Goal: Browse casually: Explore the website without a specific task or goal

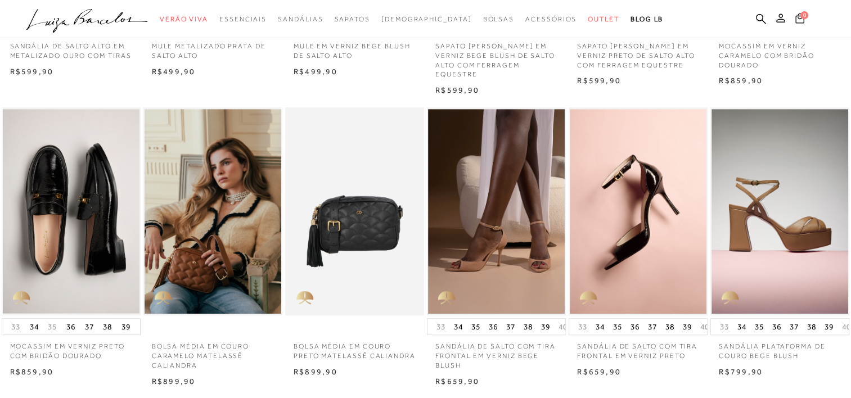
scroll to position [565, 0]
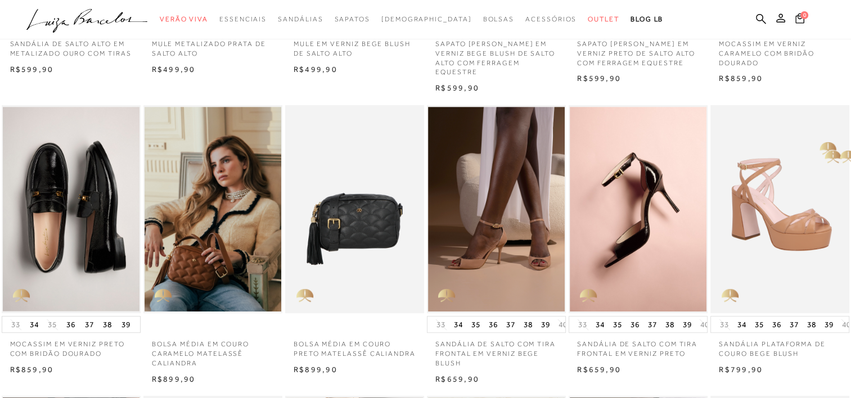
click at [845, 154] on img at bounding box center [780, 209] width 138 height 209
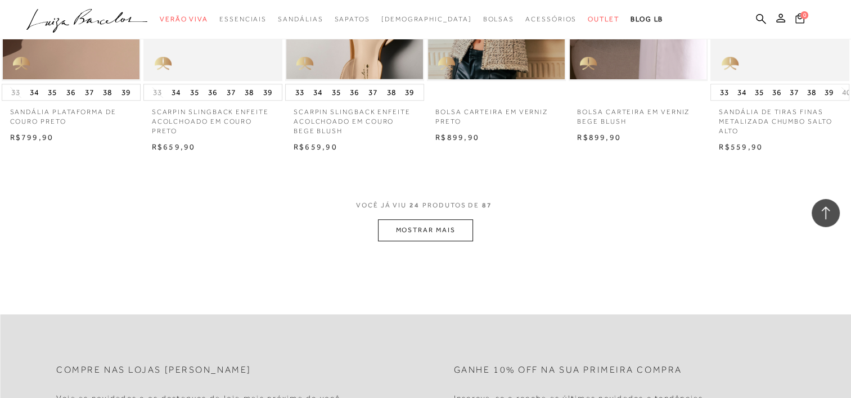
scroll to position [1133, 0]
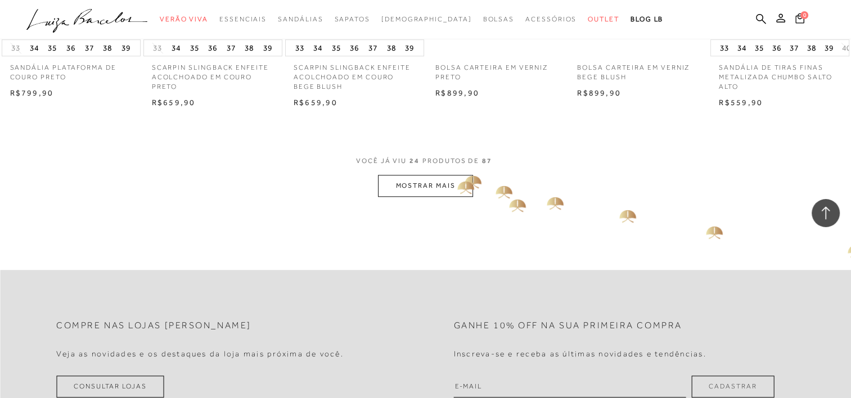
click at [453, 178] on button "MOSTRAR MAIS" at bounding box center [425, 186] width 94 height 22
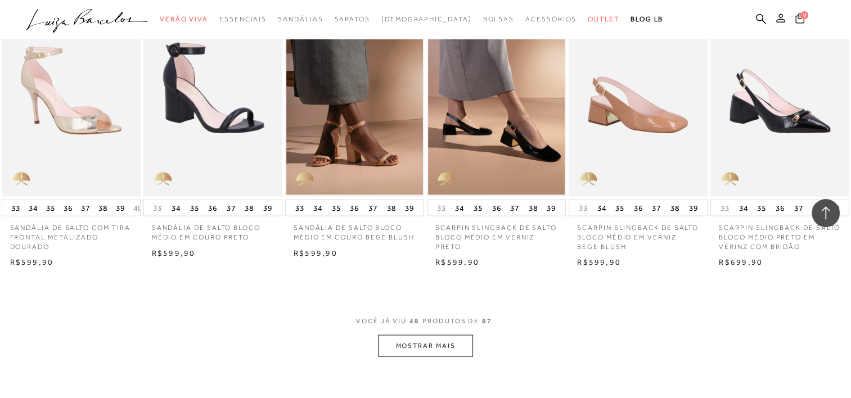
scroll to position [2142, 0]
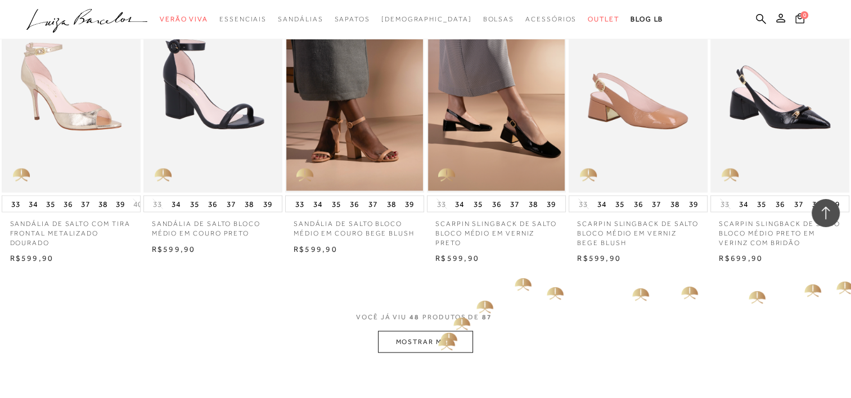
click at [441, 338] on button "MOSTRAR MAIS" at bounding box center [425, 342] width 94 height 22
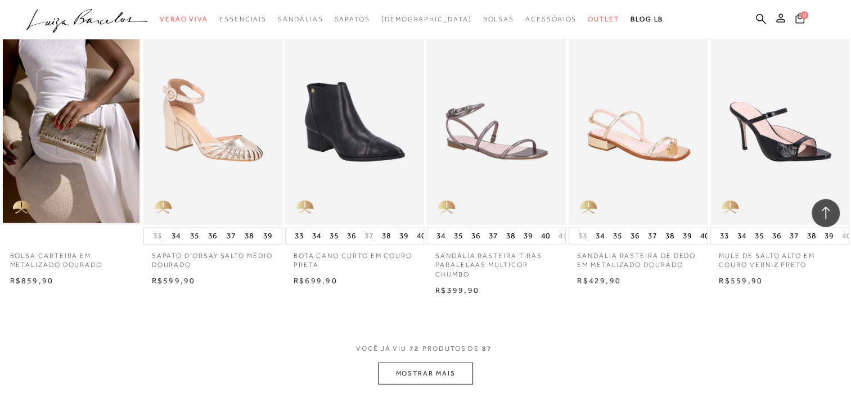
scroll to position [3298, 0]
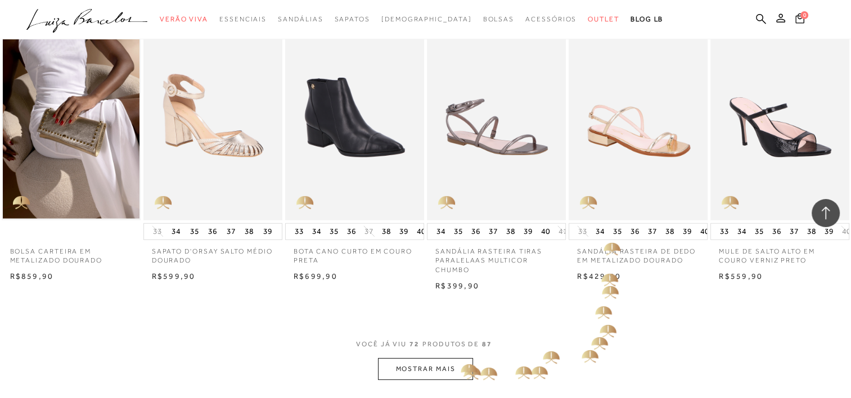
click at [452, 360] on button "MOSTRAR MAIS" at bounding box center [425, 369] width 94 height 22
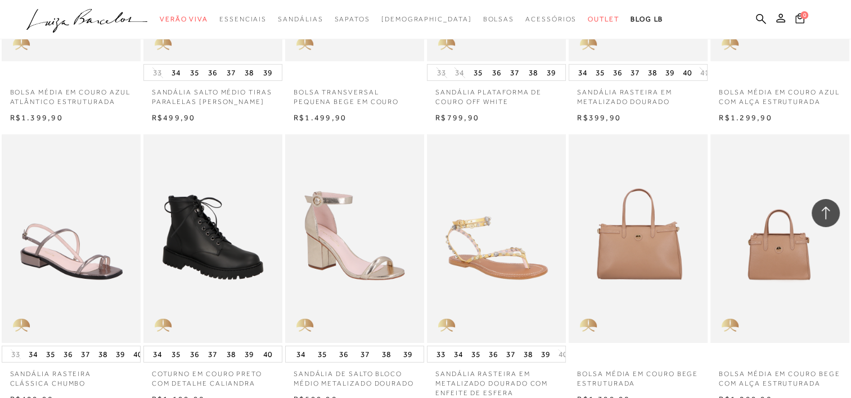
scroll to position [3777, 0]
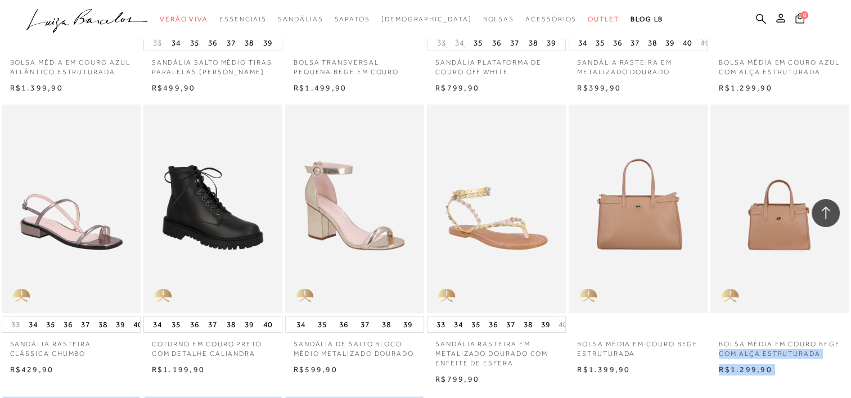
drag, startPoint x: 850, startPoint y: 306, endPoint x: 850, endPoint y: 316, distance: 9.6
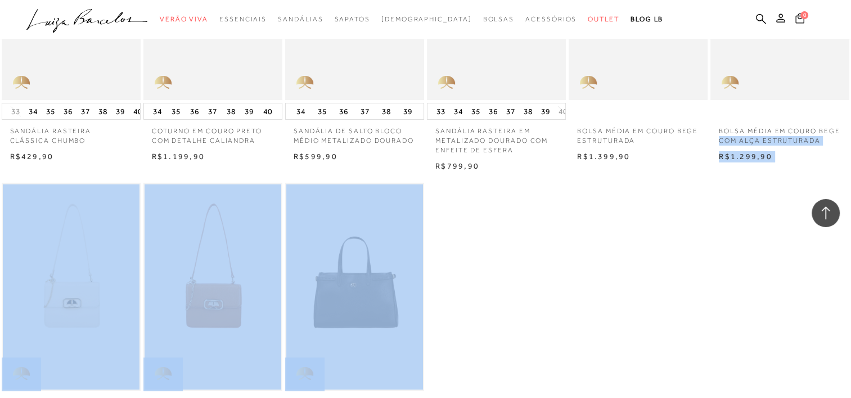
scroll to position [4003, 0]
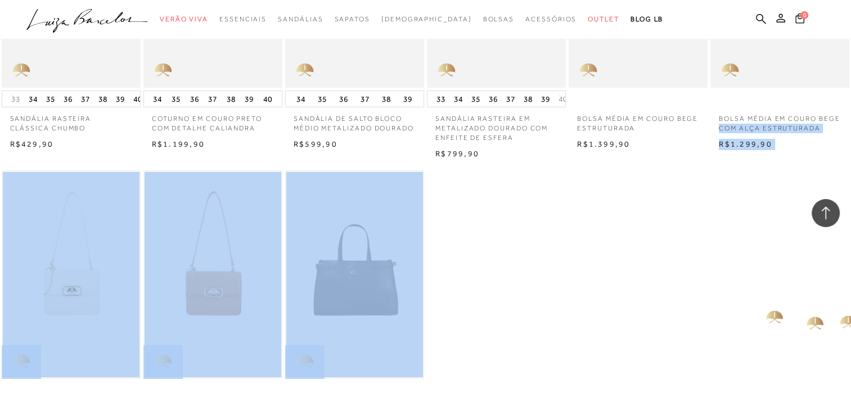
click at [764, 312] on div "BOLSA TRANSVERSAL PEQUENA OFF WHITE EM COURO N N" at bounding box center [425, 310] width 851 height 283
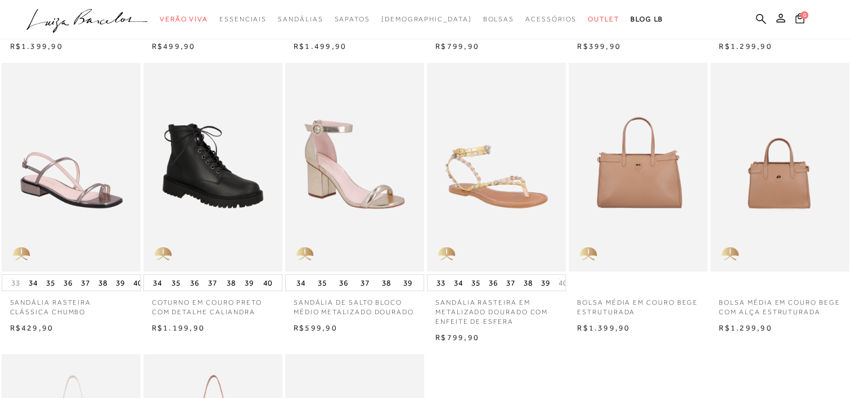
scroll to position [0, 0]
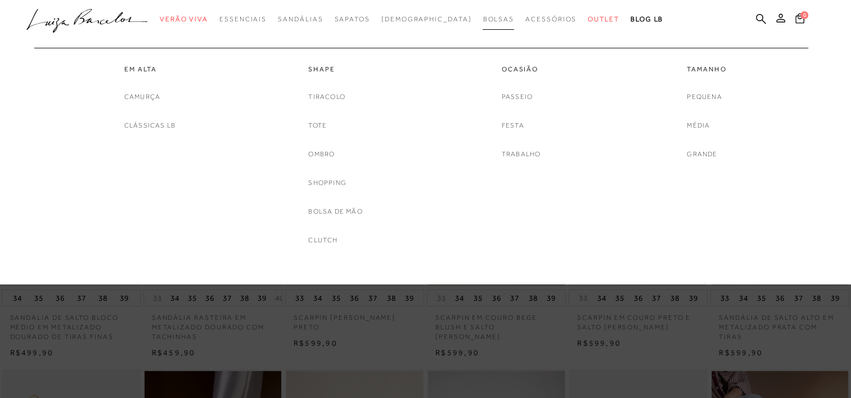
click at [483, 16] on span "Bolsas" at bounding box center [498, 19] width 31 height 8
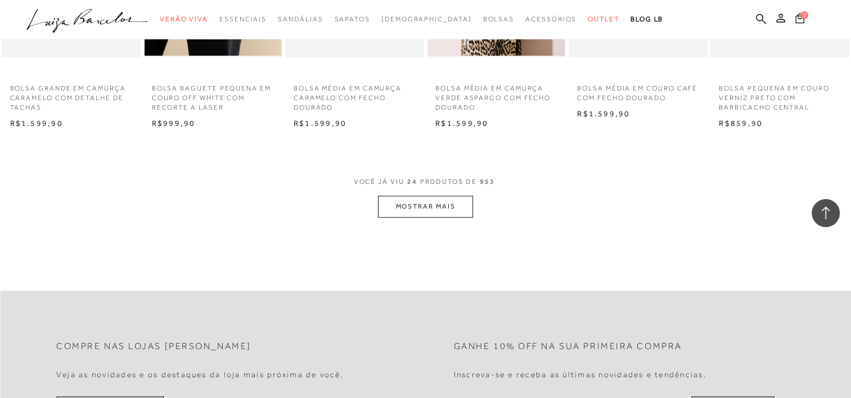
scroll to position [1123, 0]
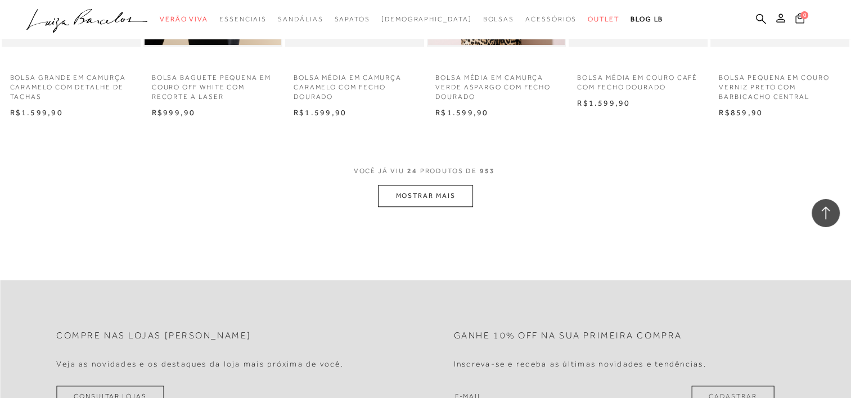
click at [430, 196] on button "MOSTRAR MAIS" at bounding box center [425, 196] width 94 height 22
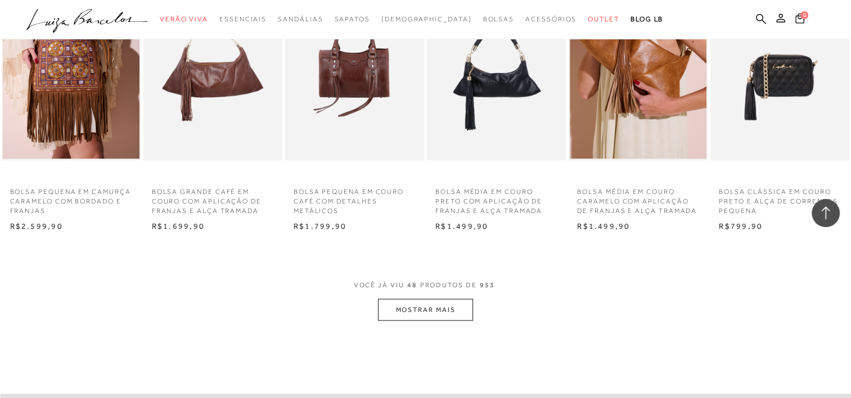
scroll to position [2188, 0]
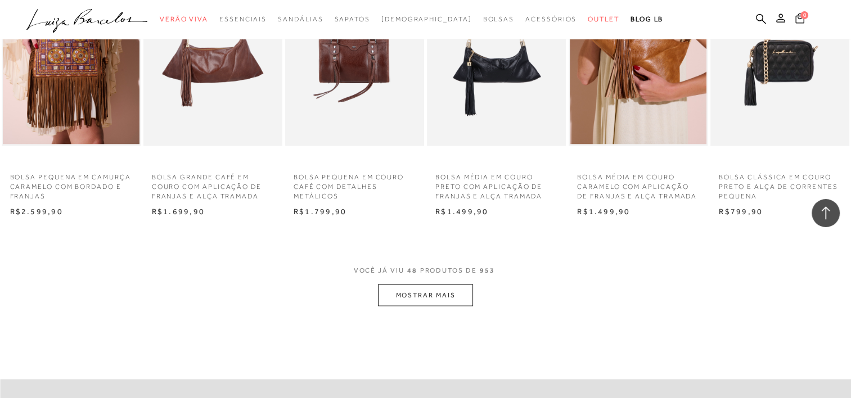
click at [461, 296] on button "MOSTRAR MAIS" at bounding box center [425, 296] width 94 height 22
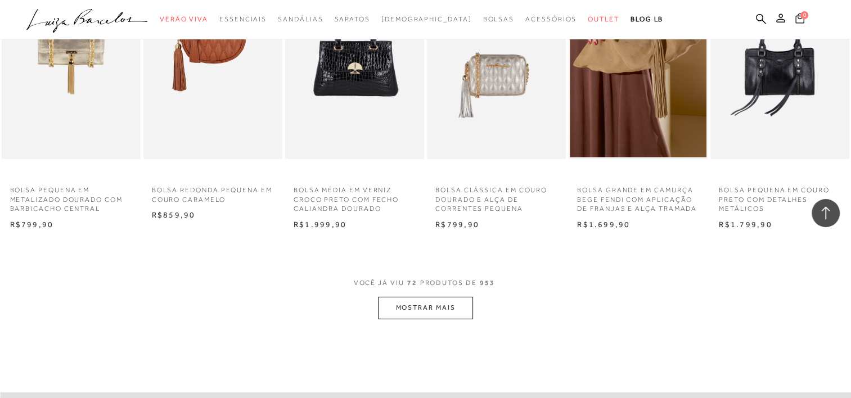
scroll to position [3405, 0]
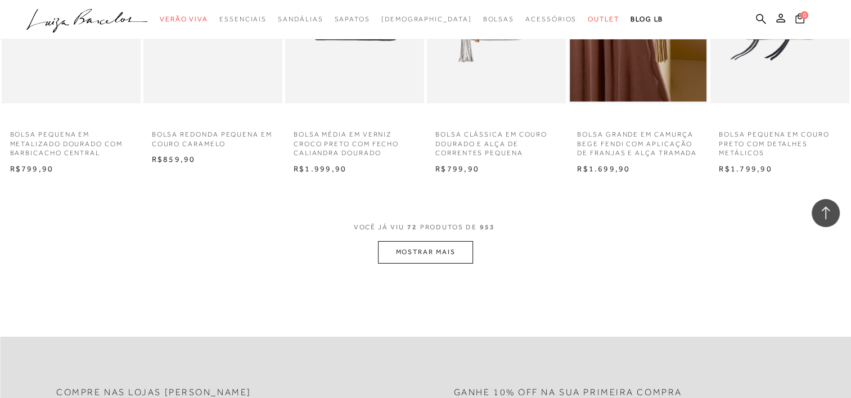
click at [465, 256] on button "MOSTRAR MAIS" at bounding box center [425, 252] width 94 height 22
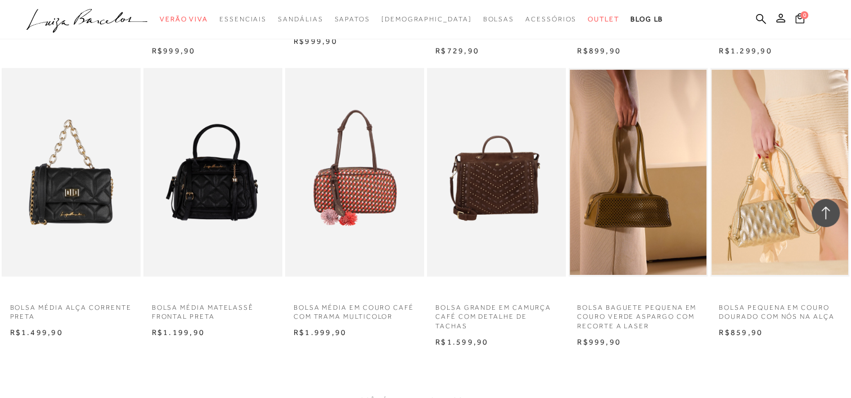
scroll to position [4480, 0]
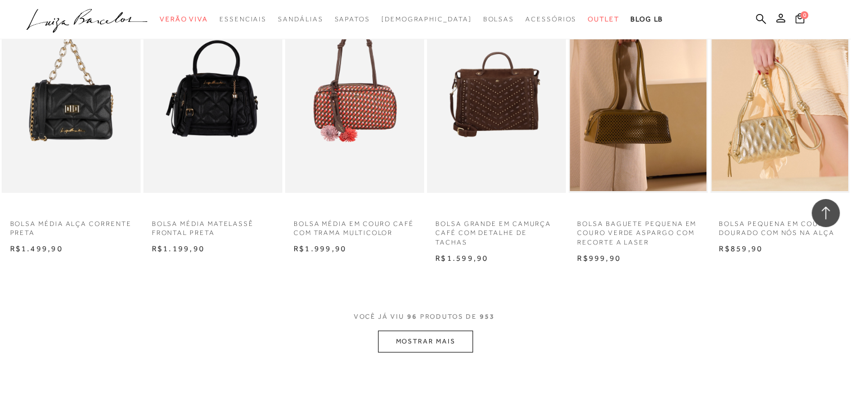
click at [421, 344] on button "MOSTRAR MAIS" at bounding box center [425, 342] width 94 height 22
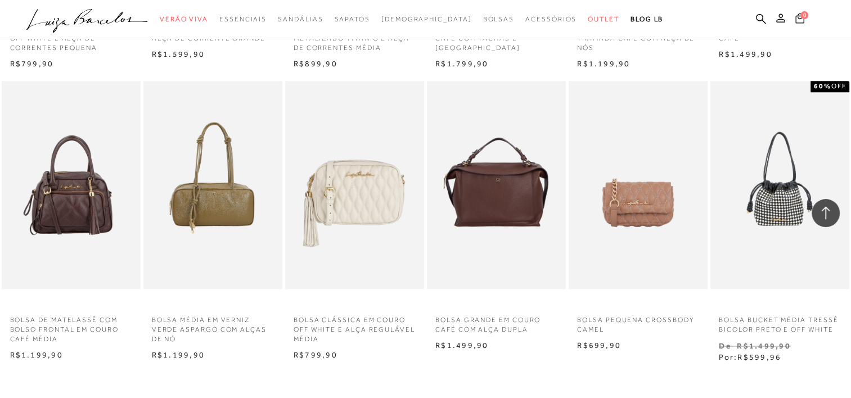
scroll to position [5637, 0]
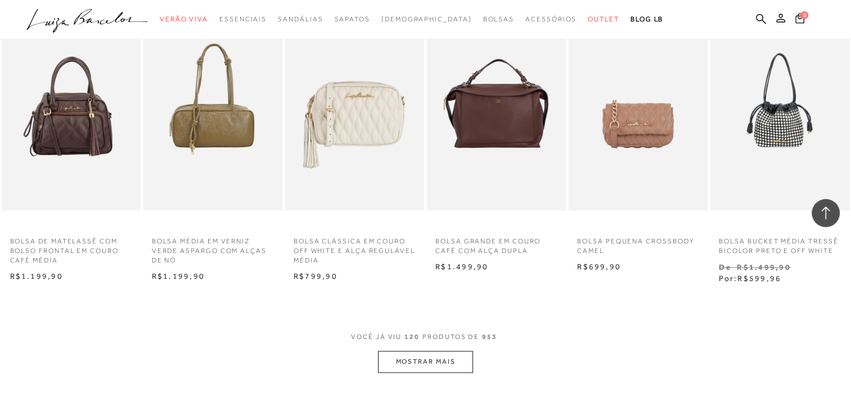
click at [53, 18] on icon ".a{fill-rule:evenodd;}" at bounding box center [86, 21] width 121 height 24
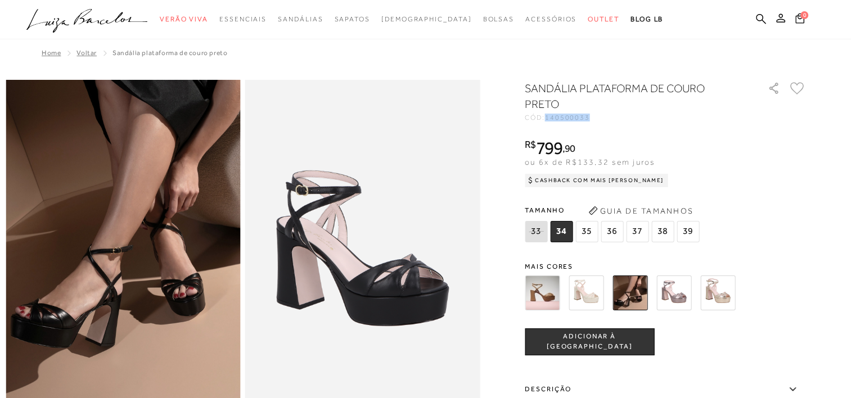
click at [589, 306] on img at bounding box center [586, 293] width 35 height 35
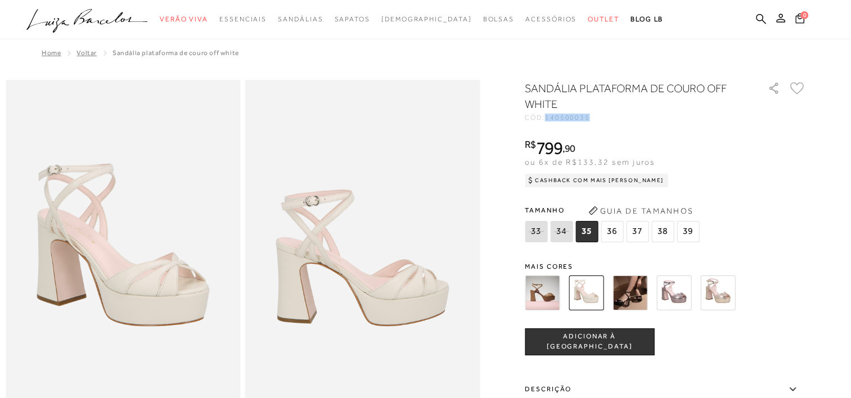
drag, startPoint x: 551, startPoint y: 118, endPoint x: 606, endPoint y: 123, distance: 54.8
click at [606, 123] on div "SANDÁLIA PLATAFORMA DE COURO OFF WHITE CÓD: 140500035 × É necessário selecionar…" at bounding box center [665, 330] width 281 height 501
copy span "140500035"
click at [622, 306] on img at bounding box center [629, 293] width 35 height 35
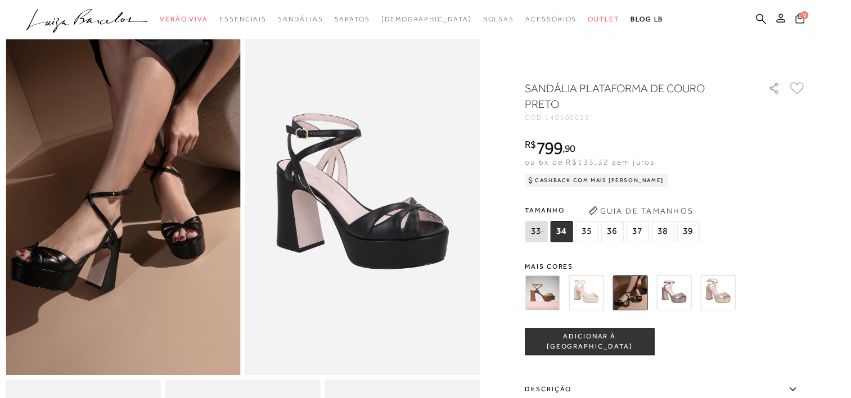
scroll to position [56, 0]
click at [676, 299] on img at bounding box center [673, 293] width 35 height 35
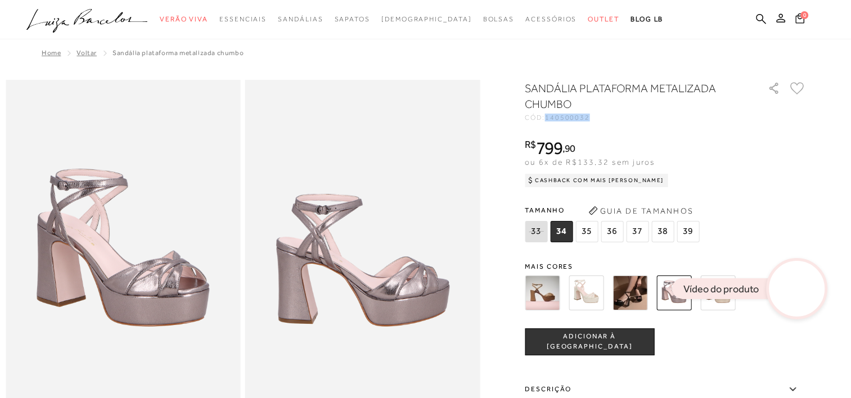
drag, startPoint x: 552, startPoint y: 119, endPoint x: 608, endPoint y: 121, distance: 56.3
click at [608, 121] on div "SANDÁLIA PLATAFORMA METALIZADA CHUMBO CÓD: 140500032 × É necessário selecionar …" at bounding box center [665, 330] width 281 height 501
click at [795, 297] on video at bounding box center [796, 289] width 53 height 53
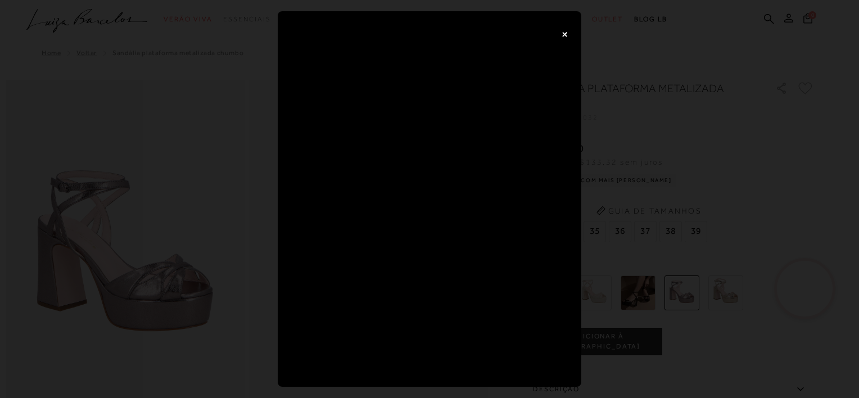
click at [610, 109] on div "×" at bounding box center [429, 199] width 859 height 398
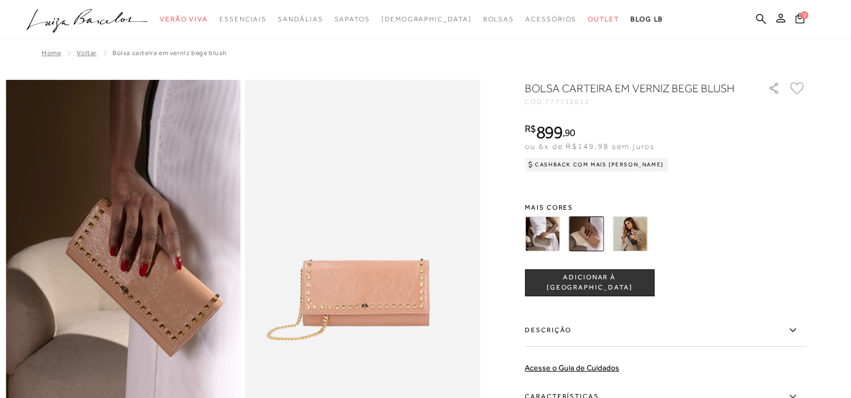
click at [652, 241] on div at bounding box center [652, 234] width 262 height 42
click at [646, 243] on img at bounding box center [629, 234] width 35 height 35
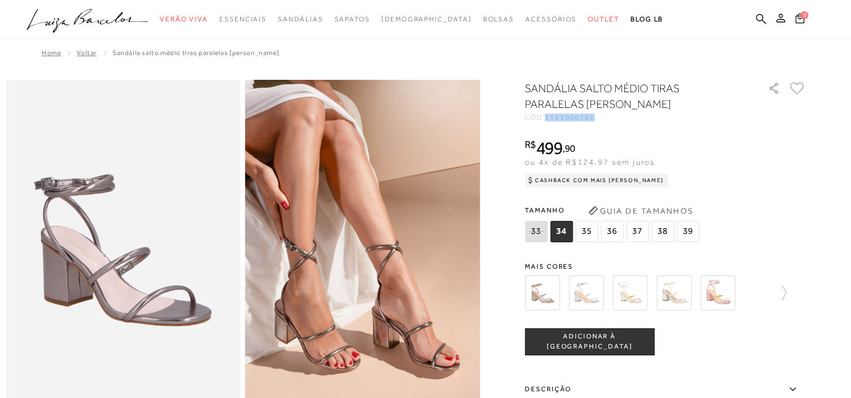
drag, startPoint x: 552, startPoint y: 116, endPoint x: 604, endPoint y: 115, distance: 52.3
click at [604, 115] on div "CÓD: 1161000781" at bounding box center [637, 117] width 225 height 7
drag, startPoint x: 604, startPoint y: 115, endPoint x: 590, endPoint y: 121, distance: 15.1
copy span "1161000781"
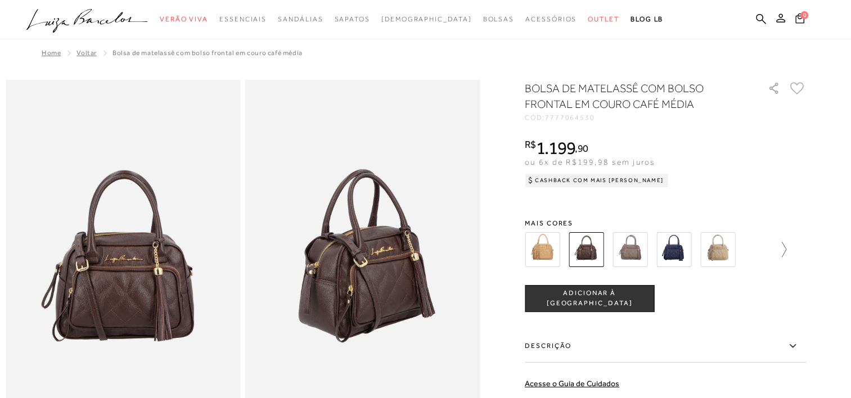
click at [784, 247] on icon at bounding box center [778, 250] width 16 height 16
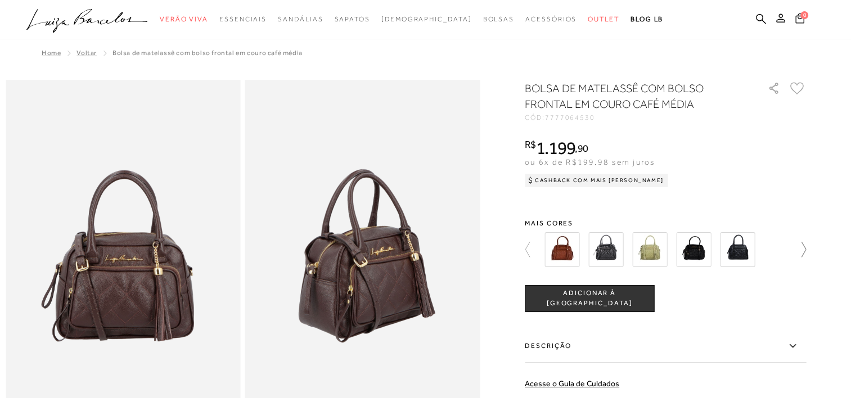
click at [805, 247] on icon at bounding box center [798, 250] width 16 height 16
click at [579, 254] on img at bounding box center [561, 249] width 35 height 35
